Goal: Transaction & Acquisition: Book appointment/travel/reservation

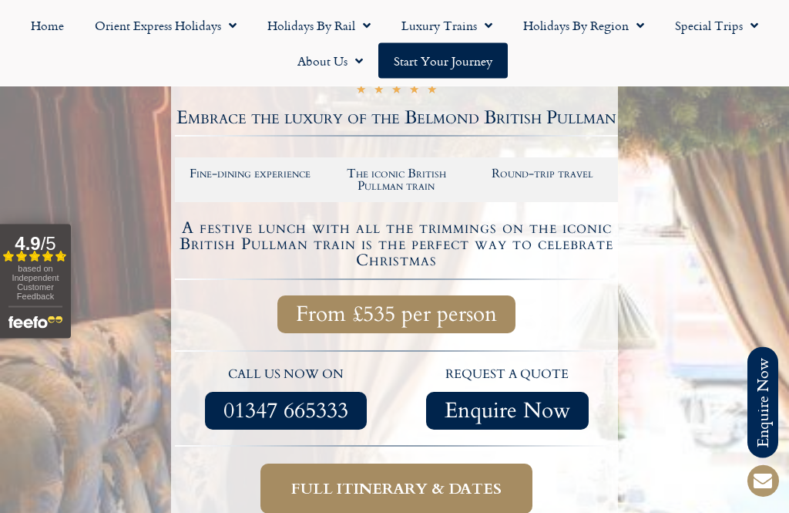
scroll to position [247, 0]
click at [139, 399] on div at bounding box center [394, 296] width 789 height 645
click at [271, 491] on link "Full itinerary & dates" at bounding box center [396, 488] width 272 height 50
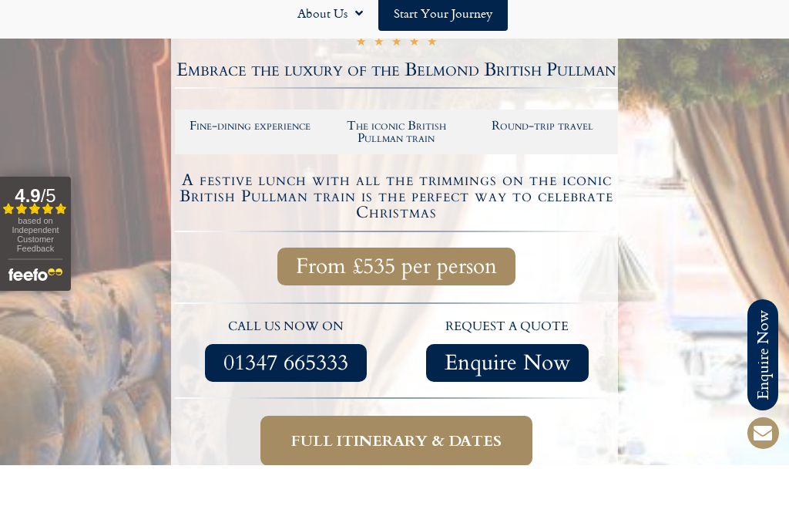
scroll to position [297, 0]
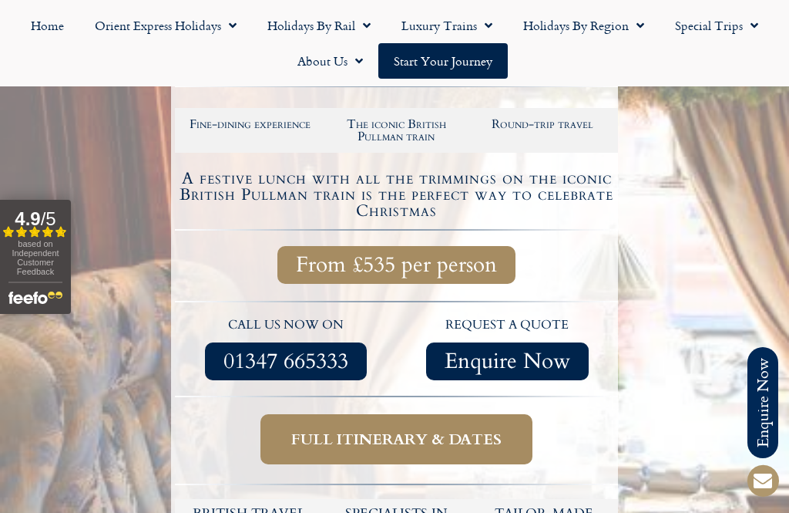
click at [318, 449] on link "Full itinerary & dates" at bounding box center [396, 439] width 272 height 50
click at [330, 447] on link "Full itinerary & dates" at bounding box center [396, 439] width 272 height 50
click at [393, 439] on span "Full itinerary & dates" at bounding box center [396, 438] width 210 height 19
click at [408, 445] on span "Full itinerary & dates" at bounding box center [396, 438] width 210 height 19
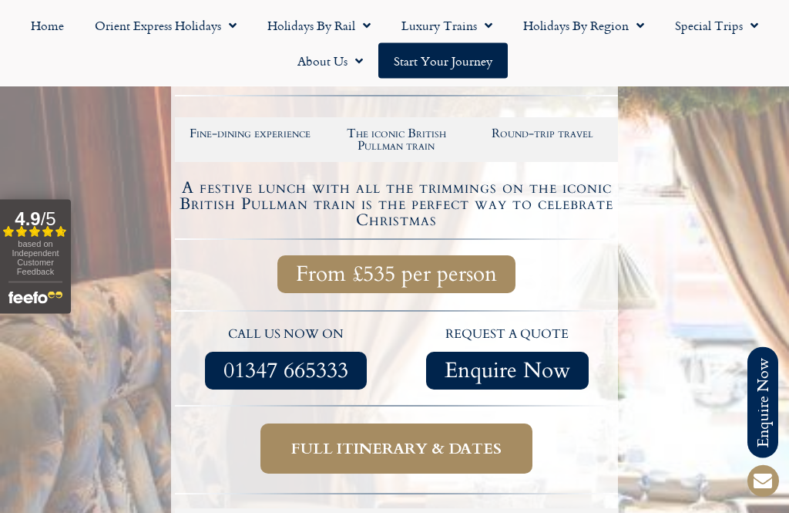
scroll to position [282, 0]
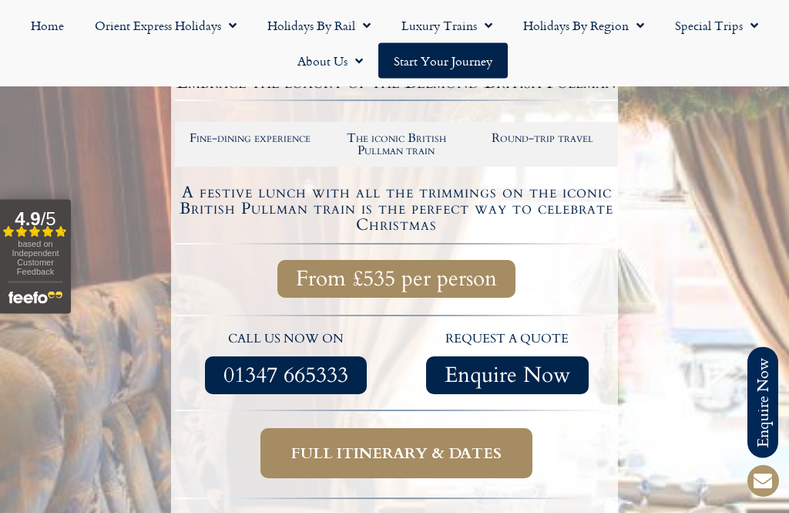
click at [372, 456] on span "Full itinerary & dates" at bounding box center [396, 453] width 210 height 19
click at [369, 468] on link "Full itinerary & dates" at bounding box center [396, 454] width 272 height 50
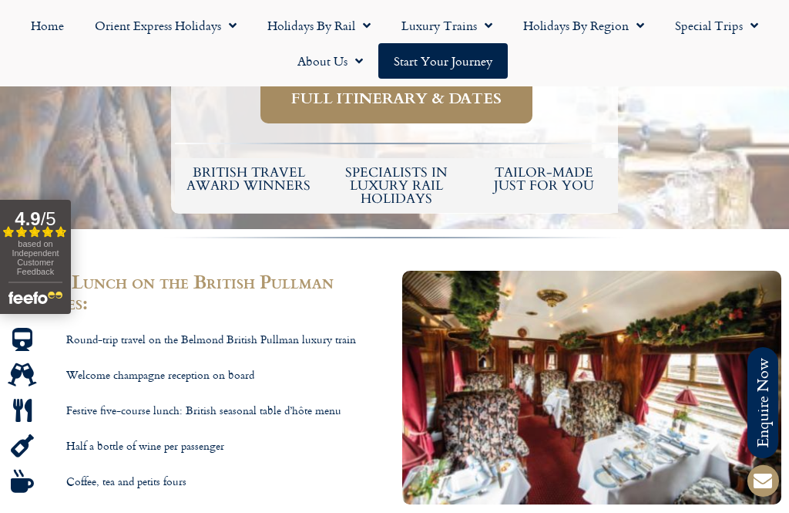
scroll to position [636, 0]
